Goal: Find specific page/section: Find specific page/section

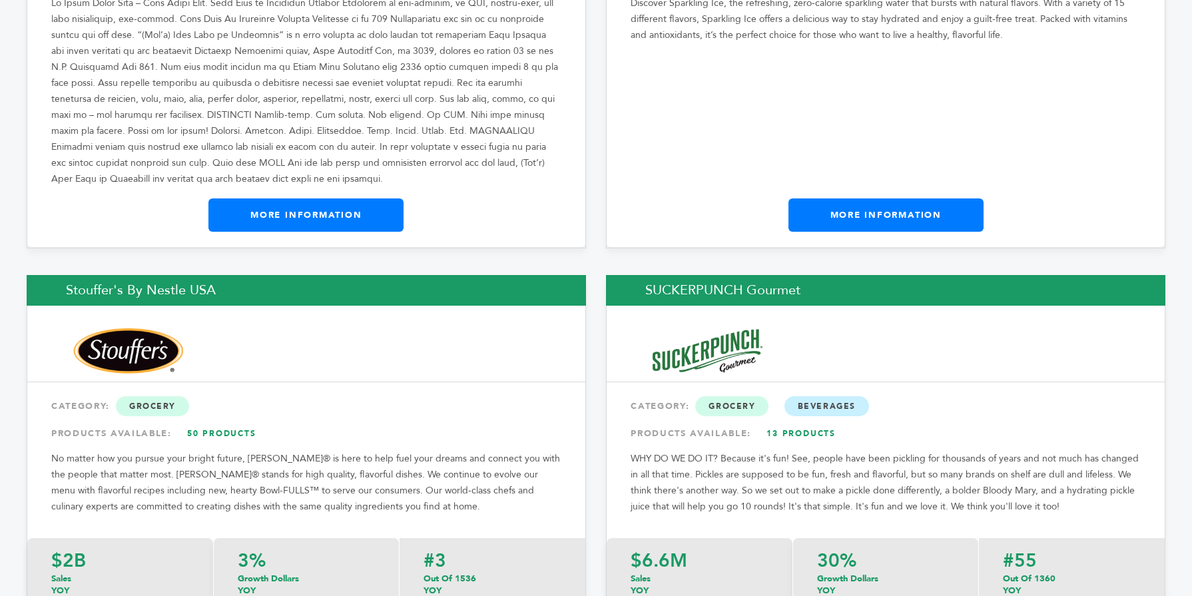
scroll to position [21243, 0]
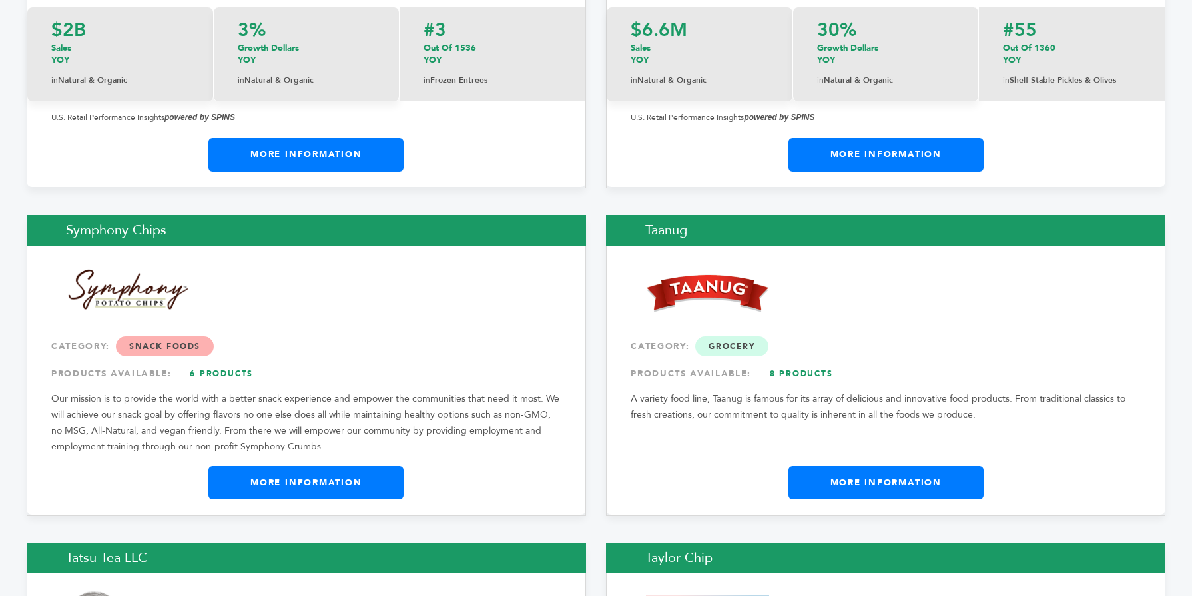
scroll to position [21696, 0]
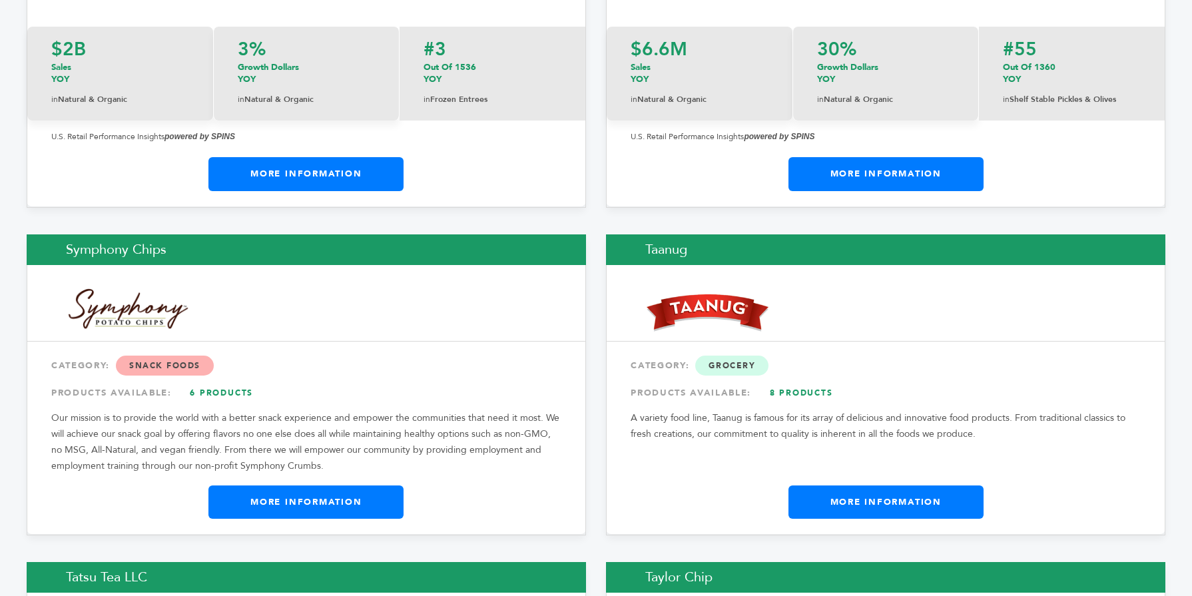
click at [266, 486] on link "More Information" at bounding box center [305, 502] width 195 height 33
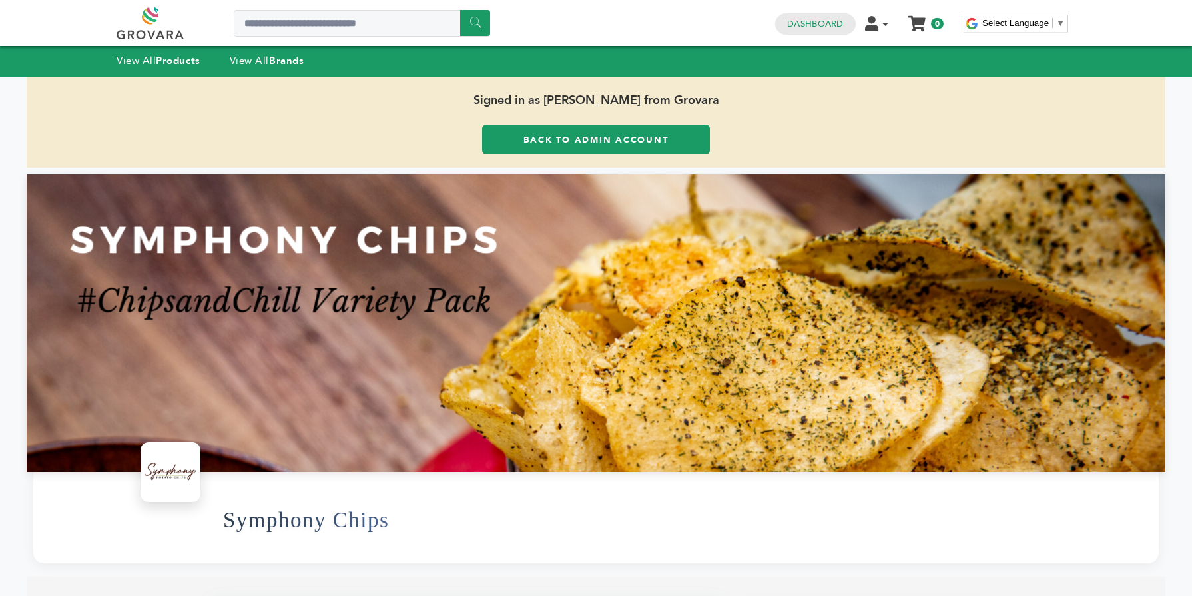
click at [532, 139] on link "Back to Admin Account" at bounding box center [596, 140] width 228 height 30
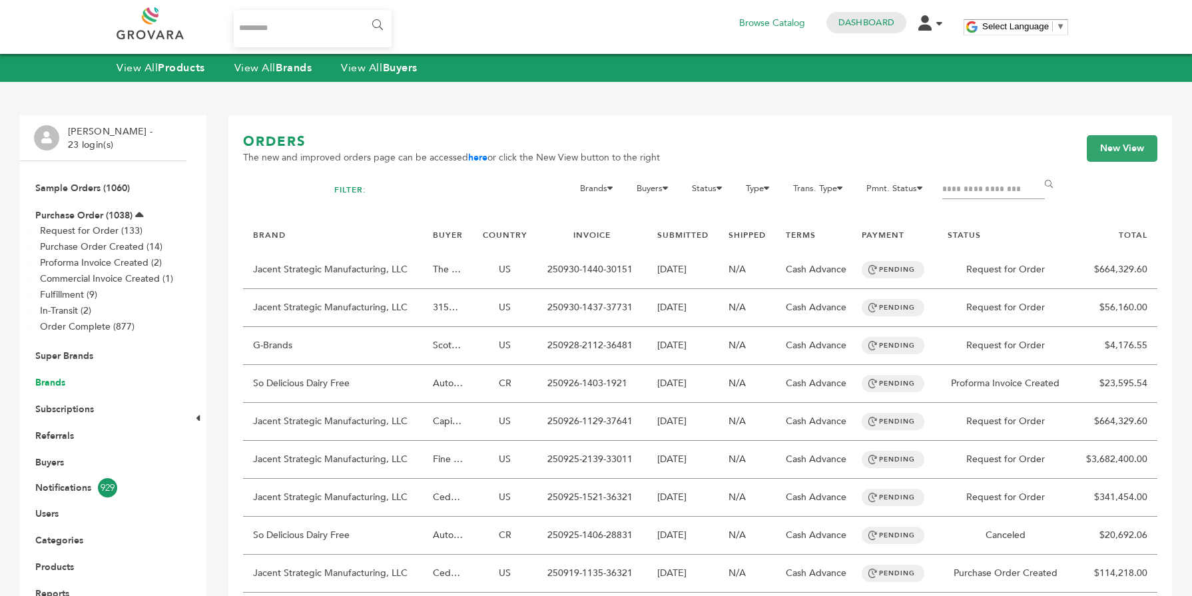
click at [62, 387] on link "Brands" at bounding box center [50, 382] width 30 height 13
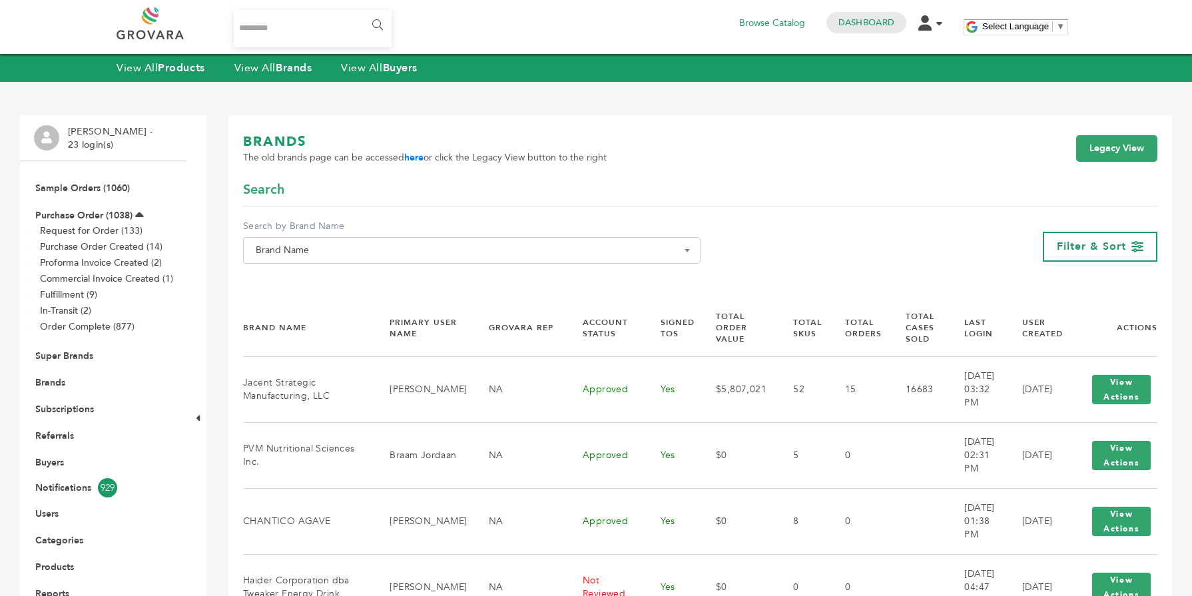
click at [276, 250] on span "Brand Name" at bounding box center [471, 250] width 443 height 19
click at [282, 283] on input "Search" at bounding box center [471, 274] width 451 height 17
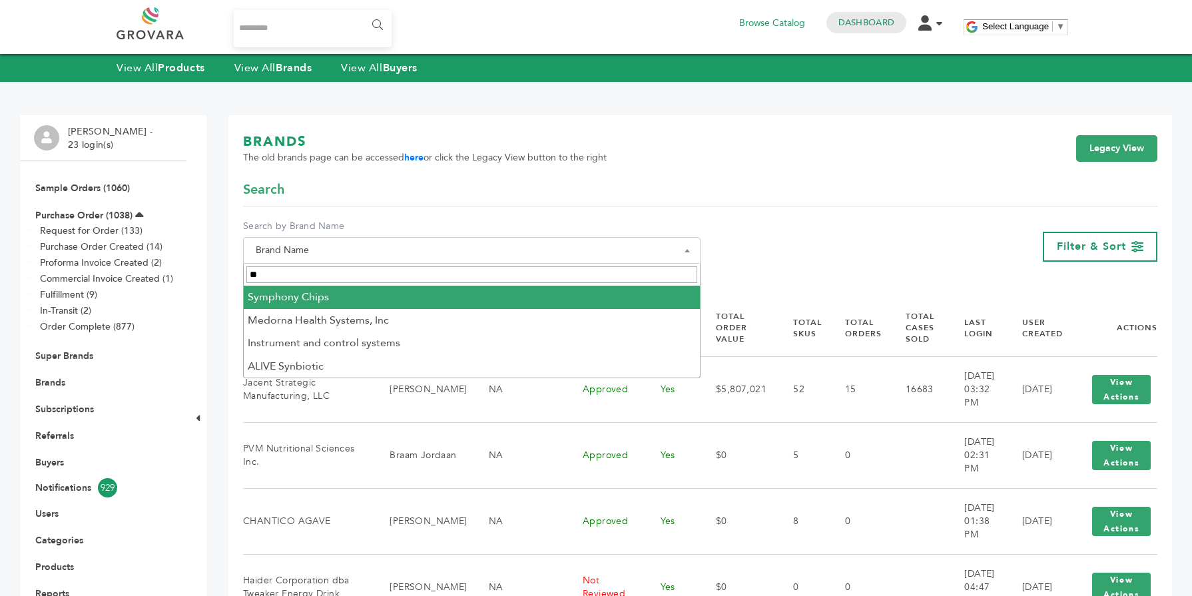
type input "**"
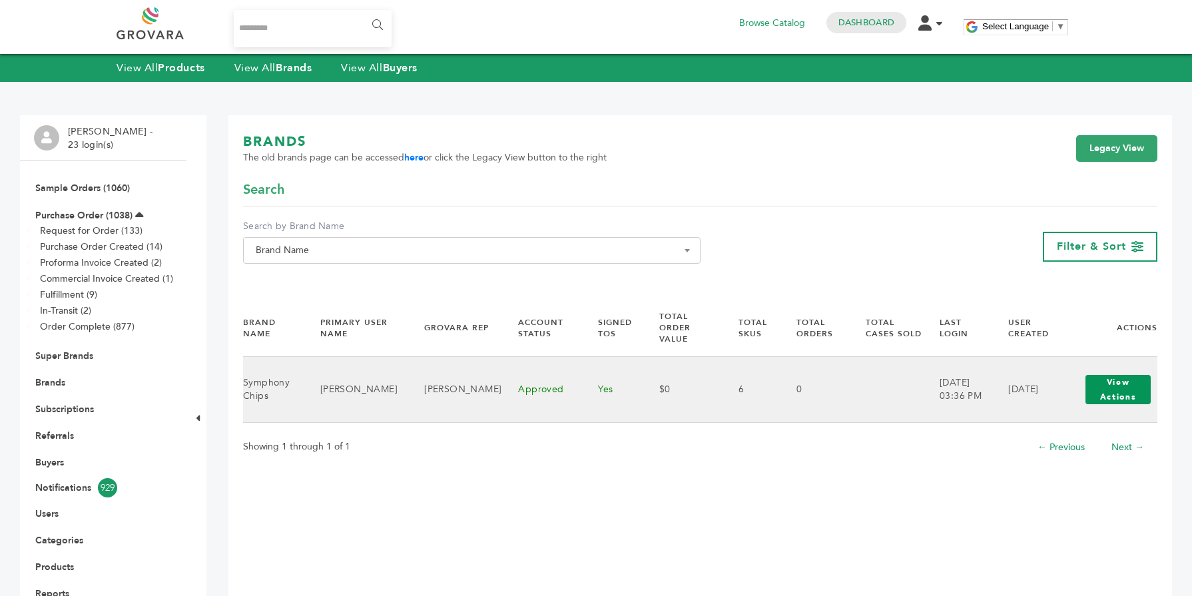
click at [1089, 385] on button "View Actions" at bounding box center [1118, 389] width 65 height 29
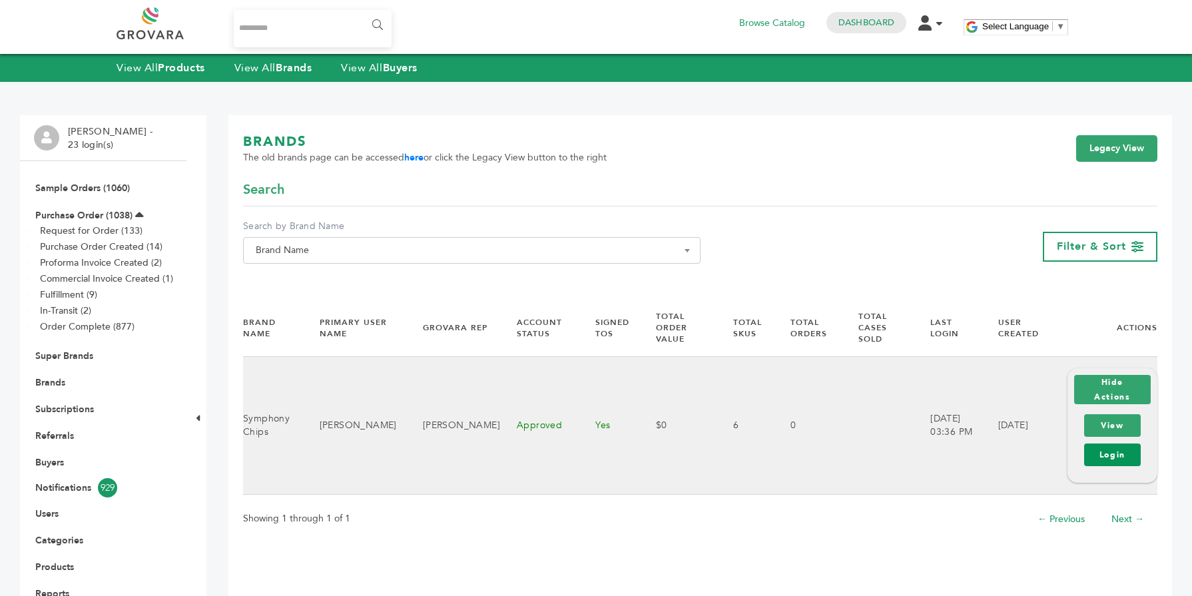
click at [1103, 450] on link "Login" at bounding box center [1112, 455] width 57 height 23
